Goal: Find specific page/section: Find specific page/section

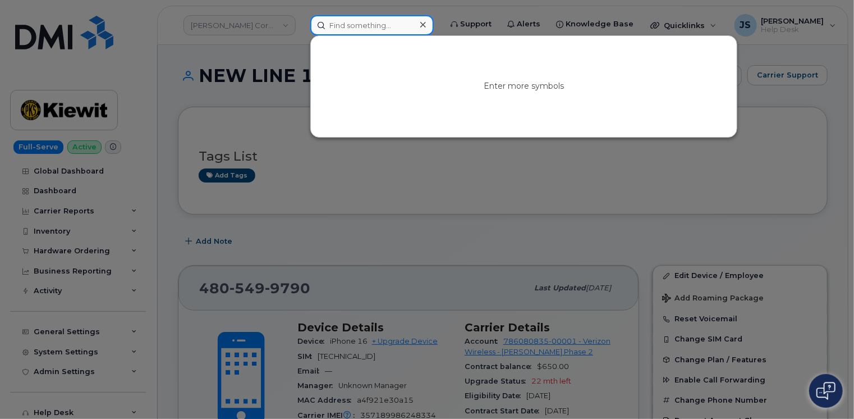
paste input "[PHONE_NUMBER]"
type input "[PHONE_NUMBER]"
click at [366, 169] on div at bounding box center [427, 209] width 854 height 419
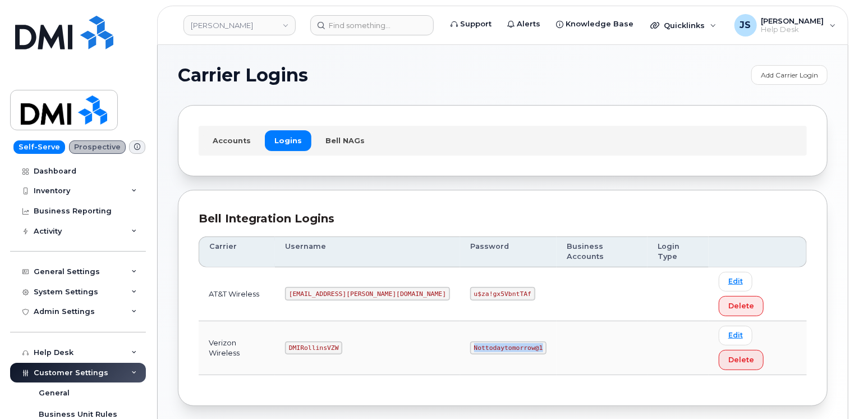
drag, startPoint x: 482, startPoint y: 299, endPoint x: 421, endPoint y: 303, distance: 61.3
click at [470, 341] on code "Nottodaytomorrow@1" at bounding box center [508, 347] width 76 height 13
copy code "Nottodaytomorrow@1"
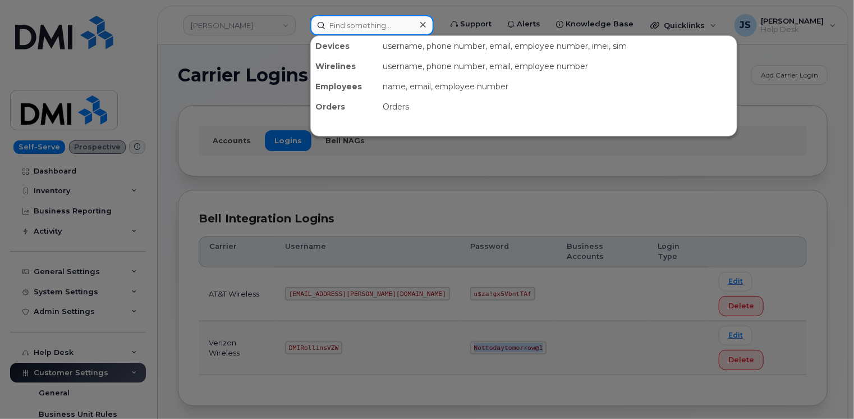
click at [361, 28] on input at bounding box center [371, 25] width 123 height 20
paste input "5404269830"
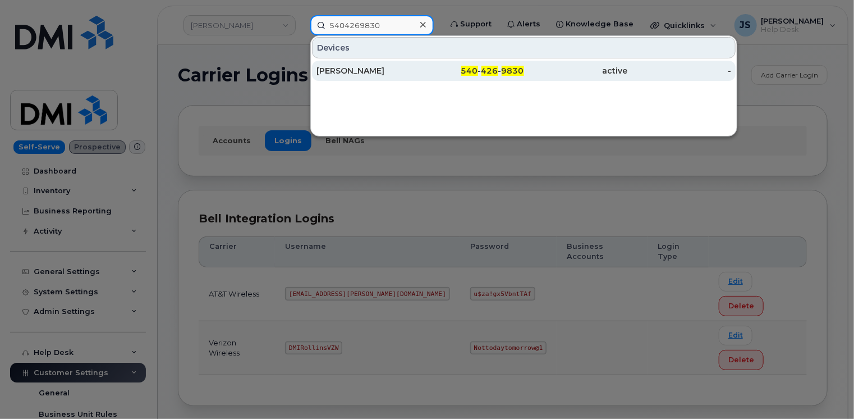
type input "5404269830"
click at [366, 73] on div "NICK MURPHY" at bounding box center [368, 70] width 104 height 11
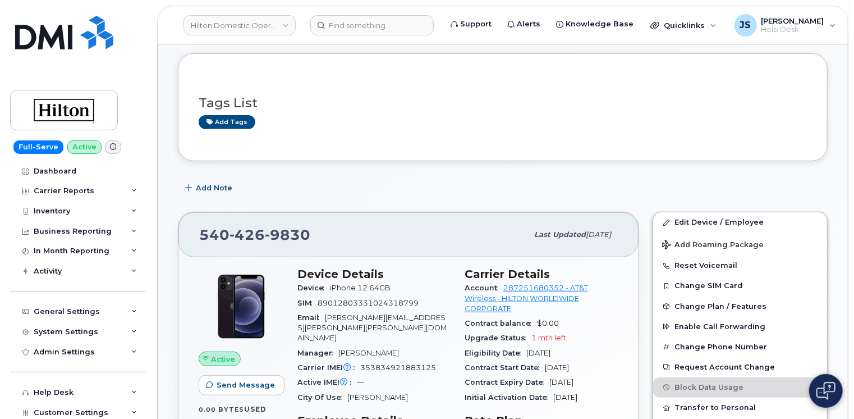
scroll to position [168, 0]
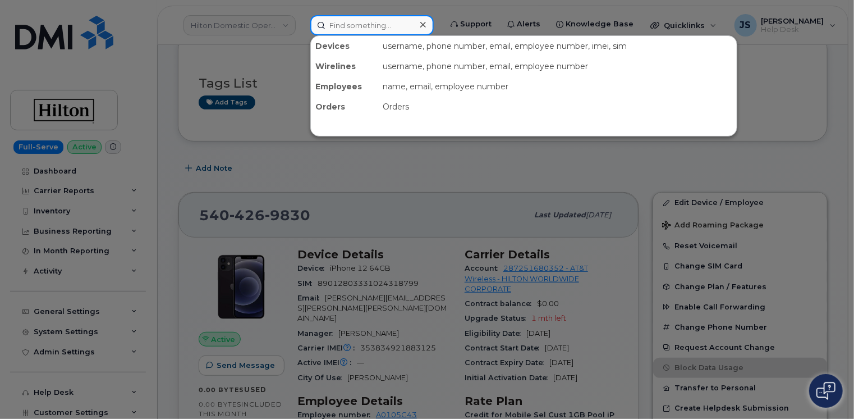
paste input "647-216-2564"
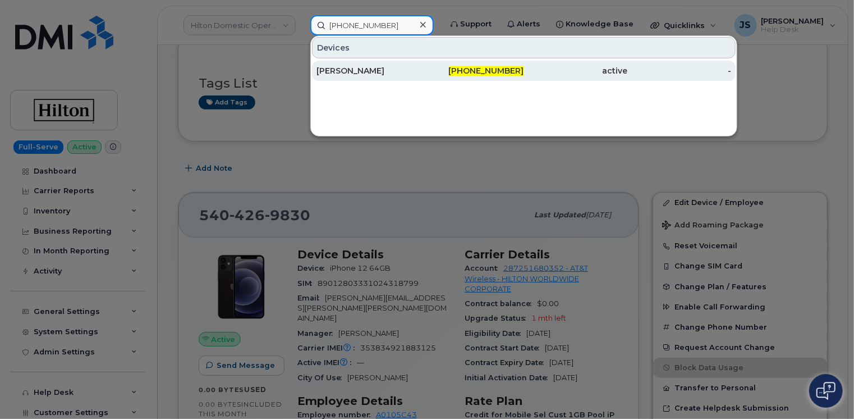
type input "647-216-2564"
click at [367, 68] on div "Rachel Marshall" at bounding box center [368, 70] width 104 height 11
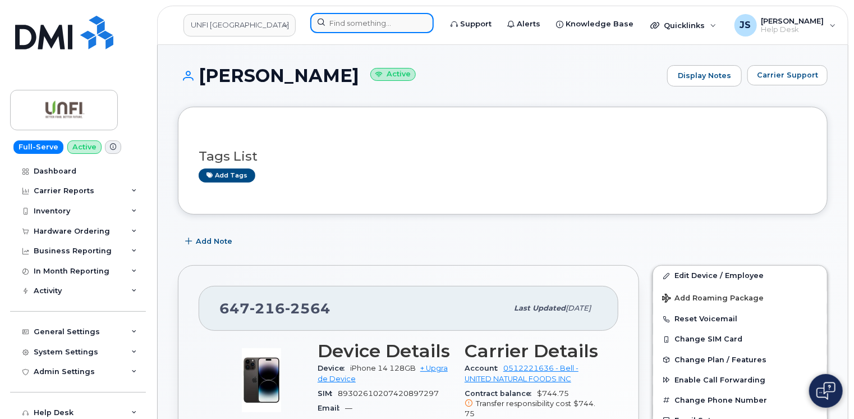
click at [370, 26] on input at bounding box center [371, 23] width 123 height 20
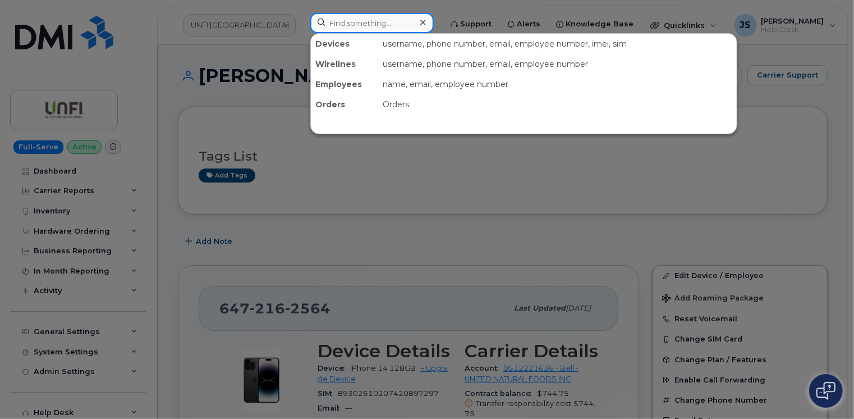
paste input "(901) 288-7928"
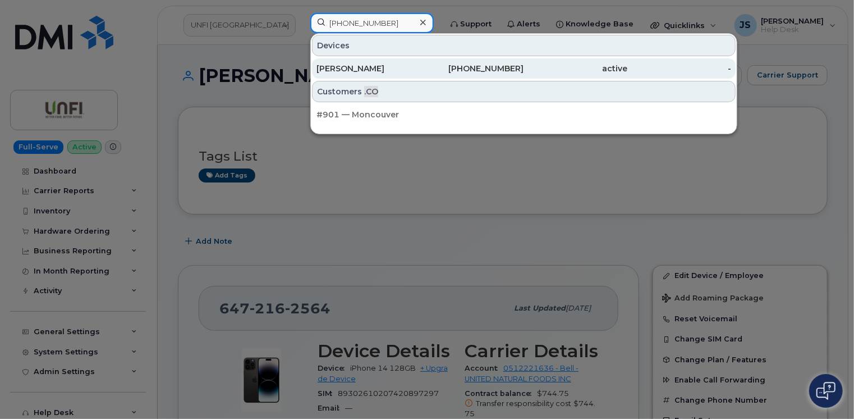
type input "(901) 288-7928"
click at [380, 68] on div "JANICE GOLDTHREATE" at bounding box center [368, 68] width 104 height 11
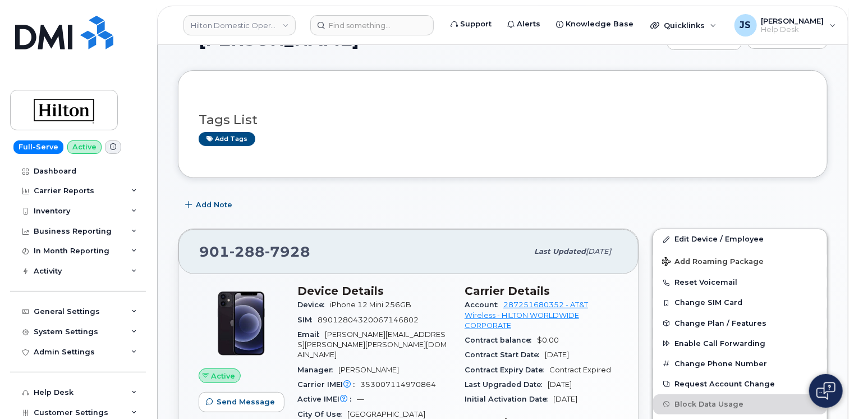
scroll to position [112, 0]
